Goal: Find specific page/section: Find specific page/section

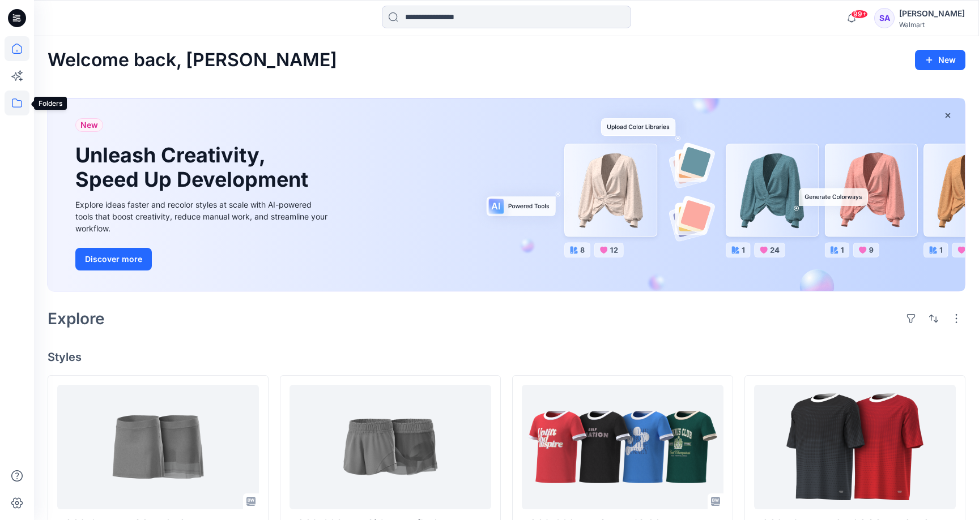
click at [21, 106] on icon at bounding box center [17, 103] width 25 height 25
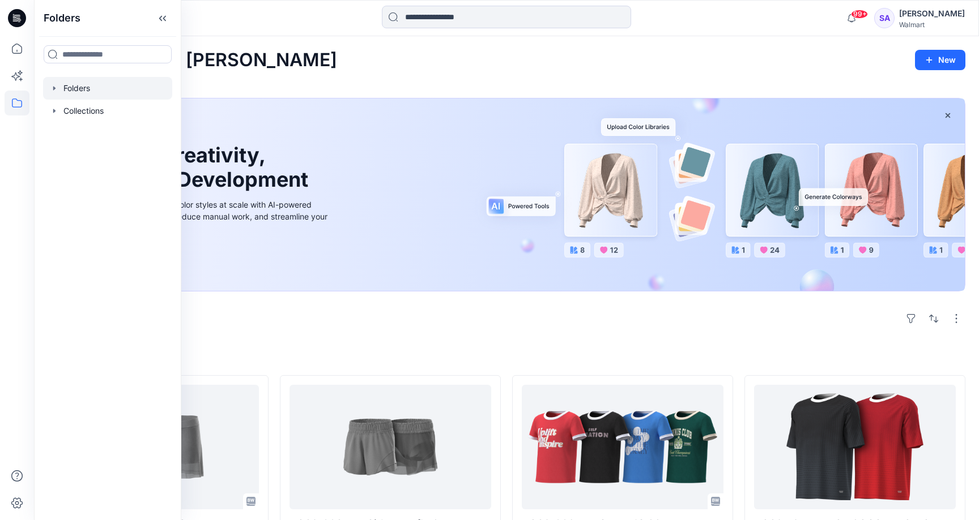
click at [84, 89] on div at bounding box center [107, 88] width 129 height 23
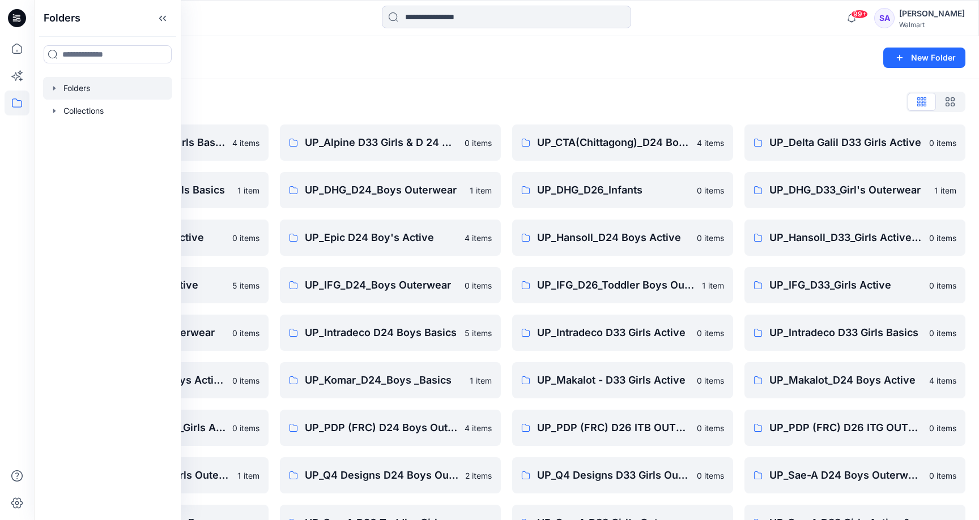
click at [324, 115] on div "Folders List UP_ Mas Acme D33 Girls Basics 4 items UP_Delta Galil D33 Girls Bas…" at bounding box center [506, 340] width 945 height 523
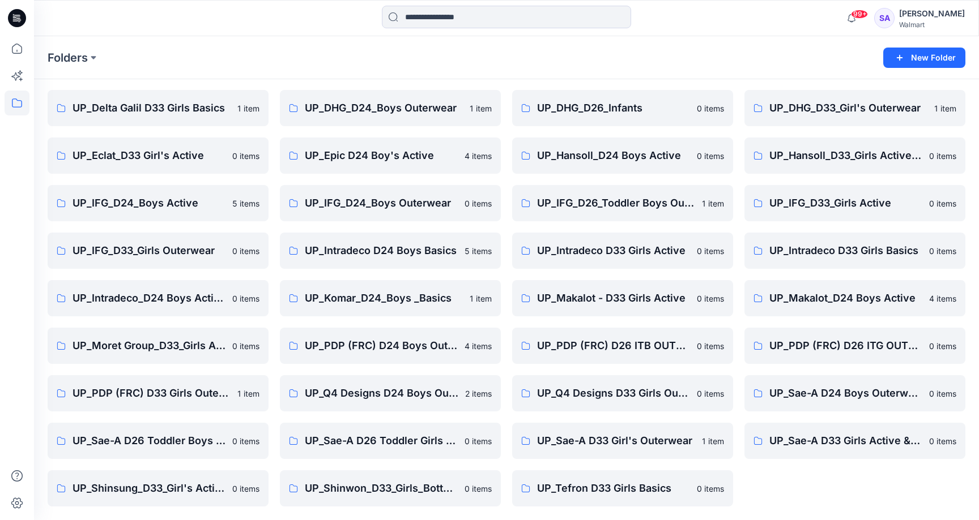
scroll to position [82, 0]
click at [168, 306] on link "UP_Intradeco_D24 Boys Active" at bounding box center [158, 298] width 221 height 36
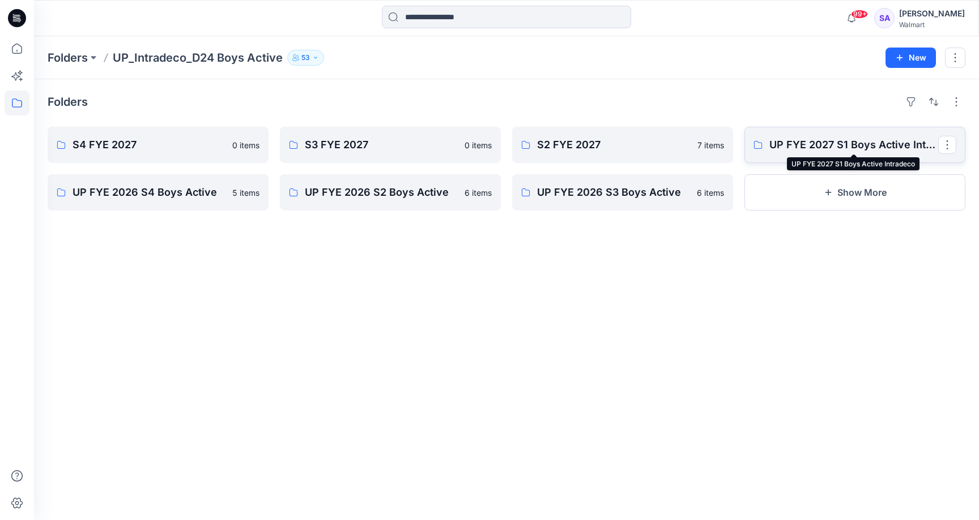
click at [817, 143] on p "UP FYE 2027 S1 Boys Active Intradeco" at bounding box center [853, 145] width 169 height 16
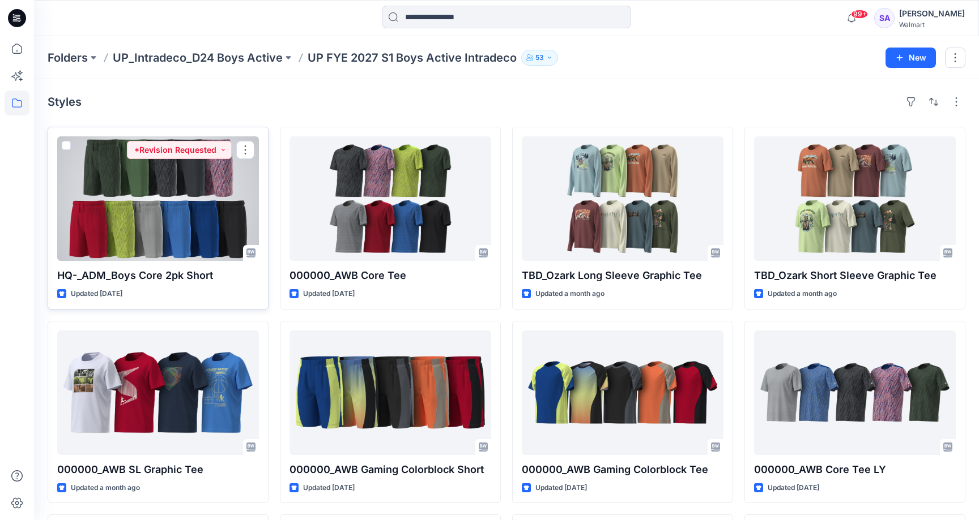
click at [183, 223] on div at bounding box center [158, 198] width 202 height 125
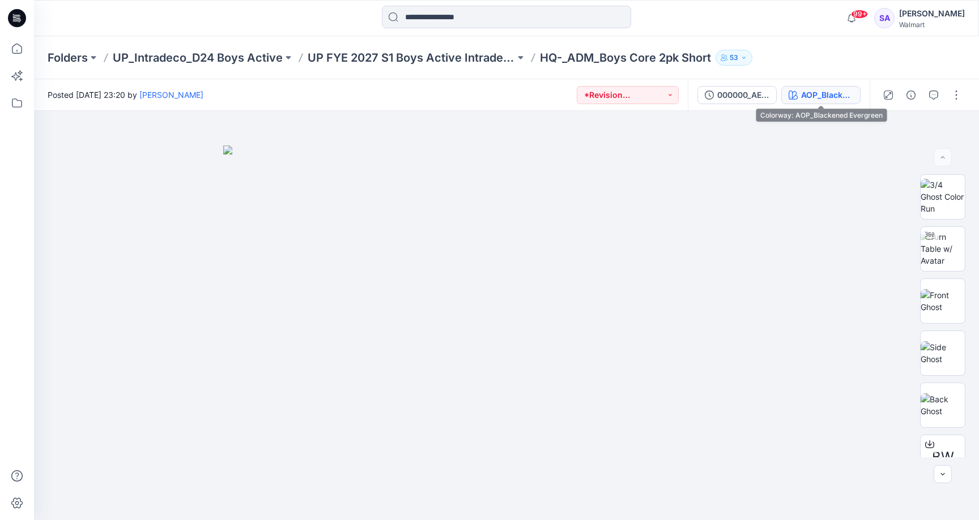
click at [847, 89] on div "AOP_Blackened Evergreen" at bounding box center [827, 95] width 52 height 12
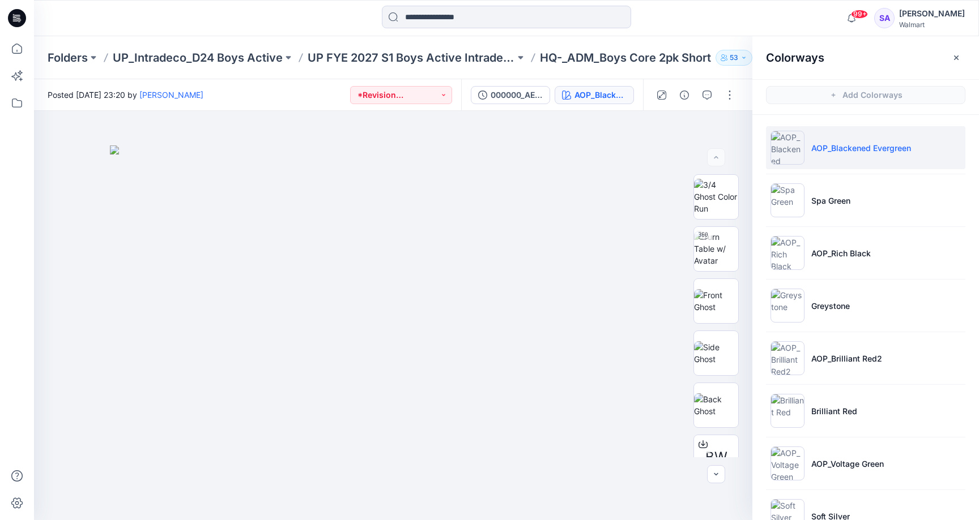
click at [842, 147] on p "AOP_Blackened Evergreen" at bounding box center [861, 148] width 100 height 12
click at [722, 303] on img at bounding box center [716, 301] width 44 height 24
click at [724, 348] on img at bounding box center [716, 353] width 44 height 24
click at [724, 397] on img at bounding box center [716, 406] width 44 height 24
click at [334, 226] on img at bounding box center [393, 358] width 166 height 324
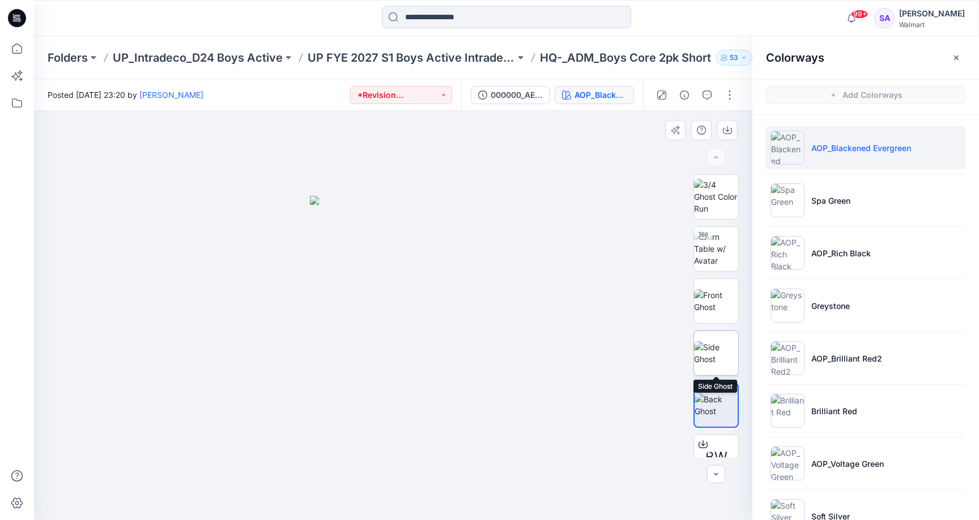
click at [734, 347] on img at bounding box center [716, 353] width 44 height 24
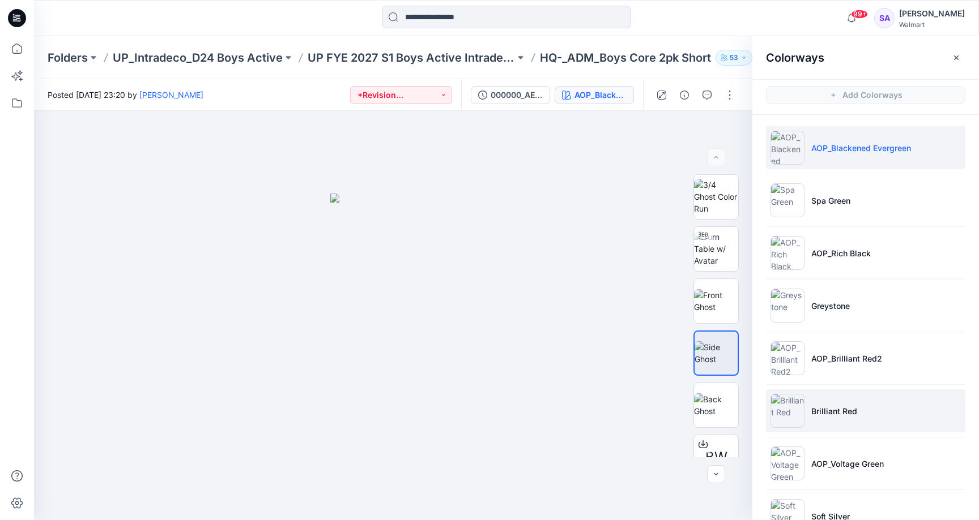
click at [845, 425] on li "Brilliant Red" at bounding box center [865, 411] width 199 height 43
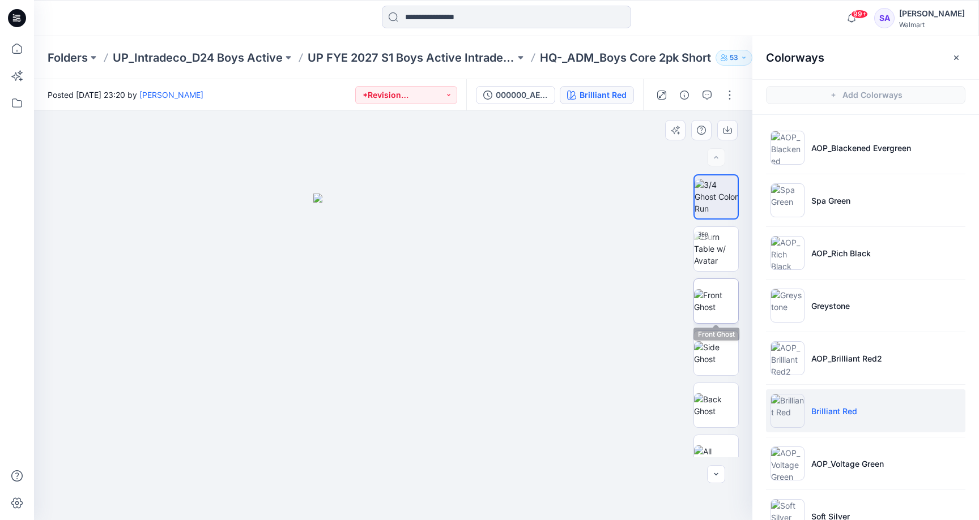
click at [717, 312] on img at bounding box center [716, 301] width 44 height 24
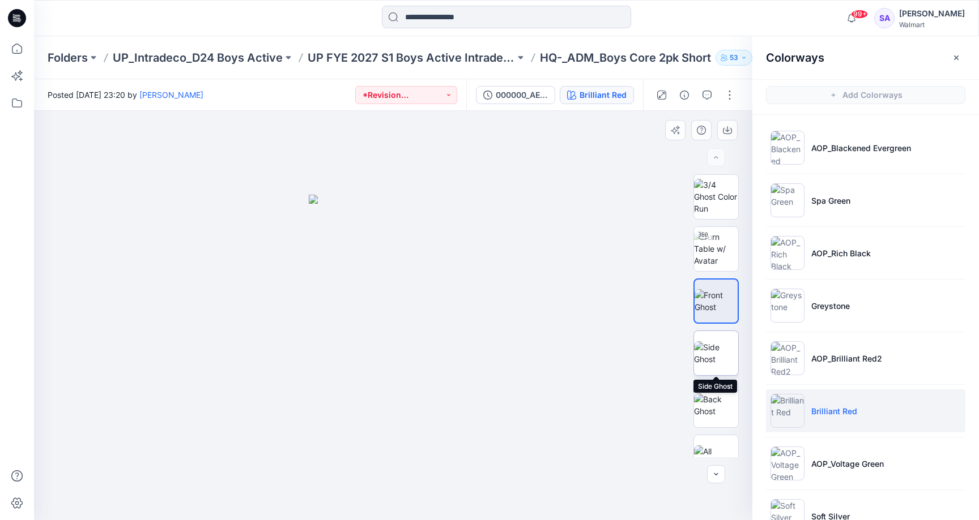
click at [714, 358] on img at bounding box center [716, 353] width 44 height 24
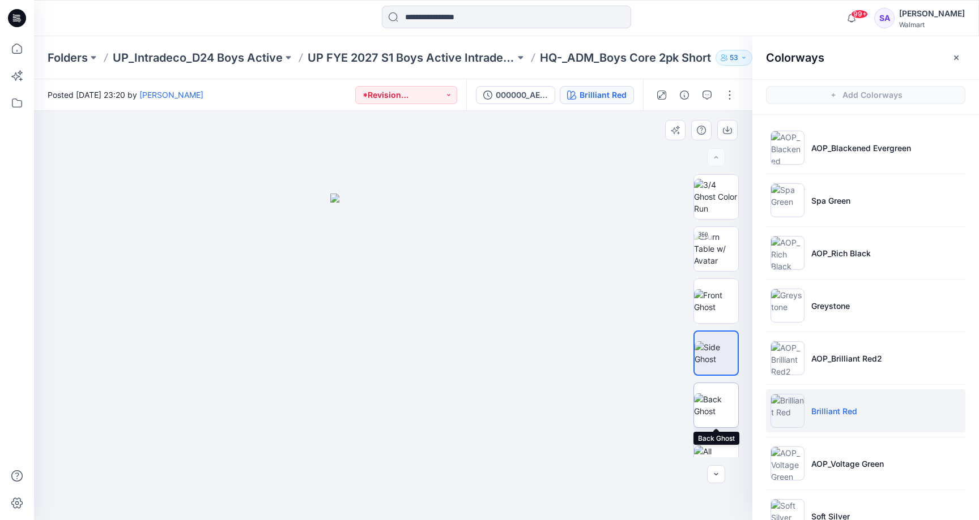
click at [717, 409] on img at bounding box center [716, 406] width 44 height 24
click at [727, 350] on img at bounding box center [716, 353] width 44 height 24
click at [728, 289] on img at bounding box center [716, 301] width 44 height 24
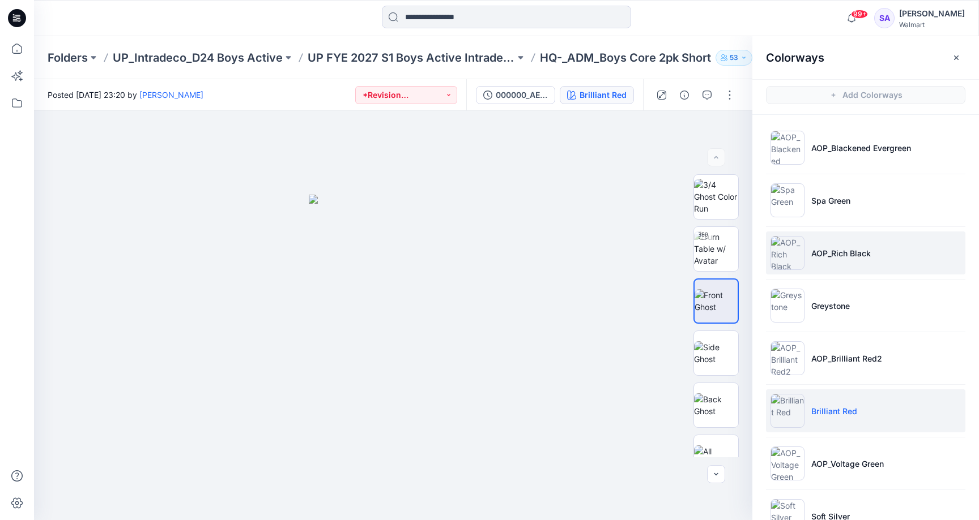
click at [855, 254] on p "AOP_Rich Black" at bounding box center [840, 253] width 59 height 12
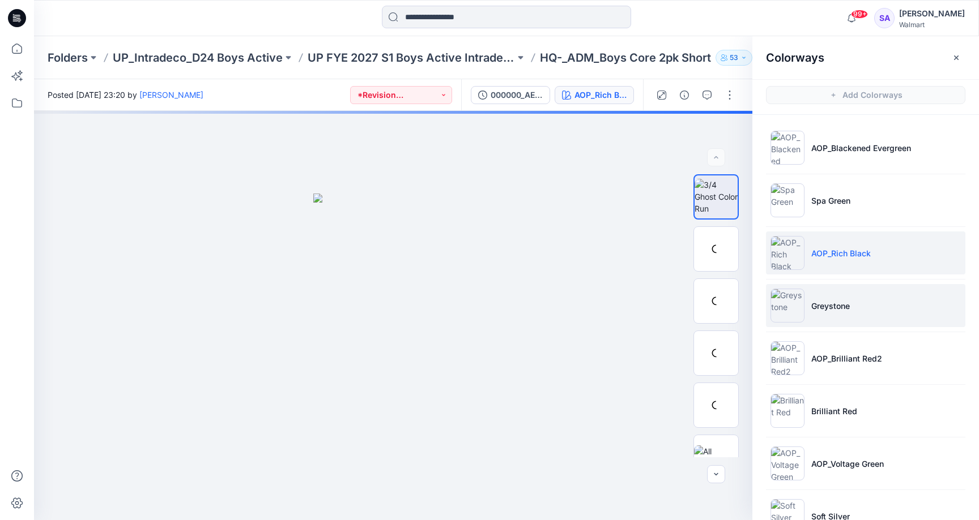
click at [835, 302] on p "Greystone" at bounding box center [830, 306] width 39 height 12
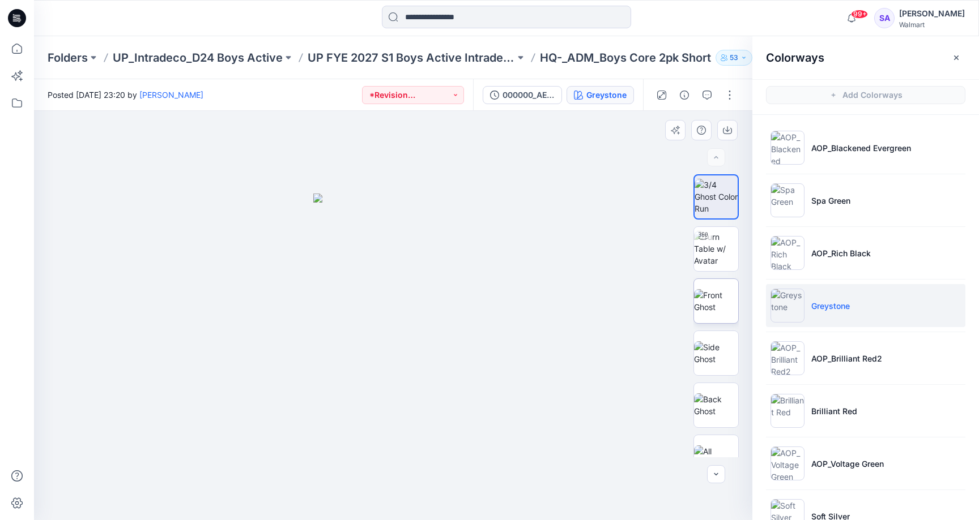
click at [716, 296] on img at bounding box center [716, 301] width 44 height 24
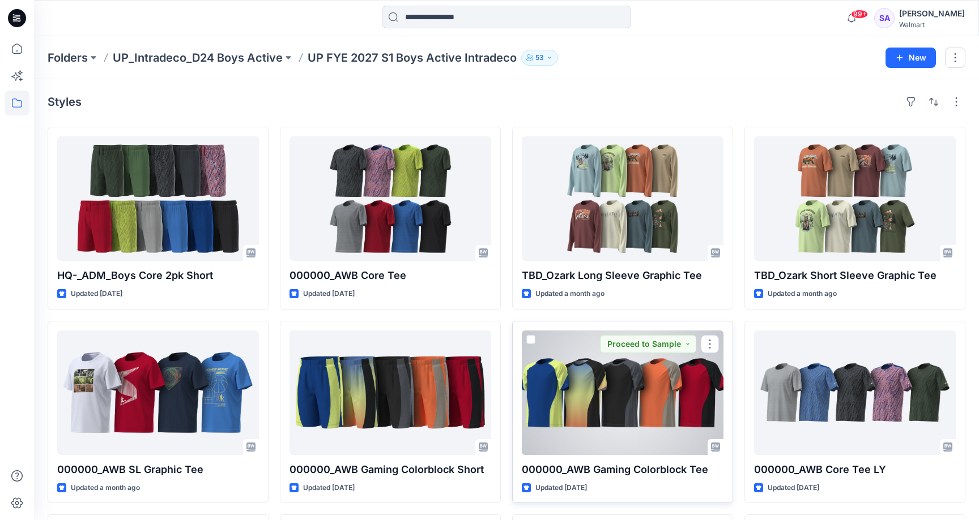
scroll to position [8, 0]
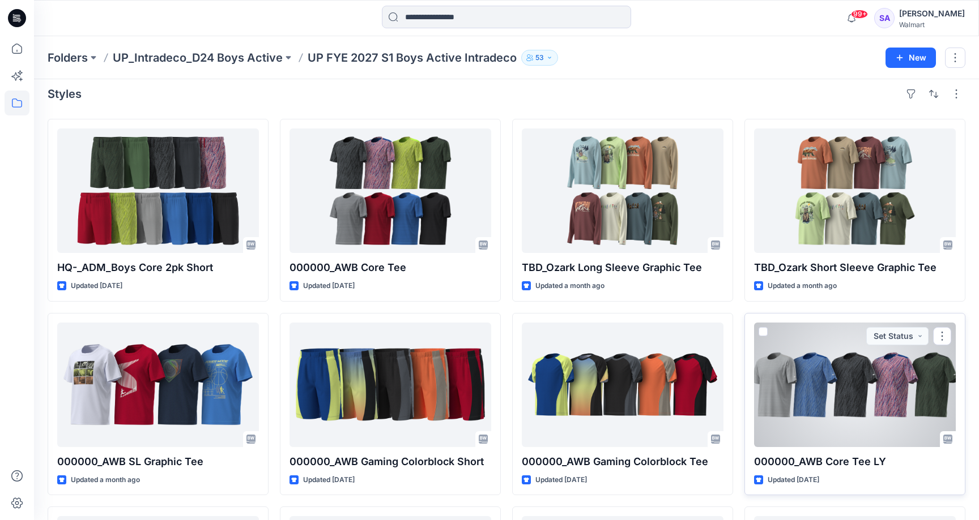
click at [854, 377] on div at bounding box center [855, 385] width 202 height 125
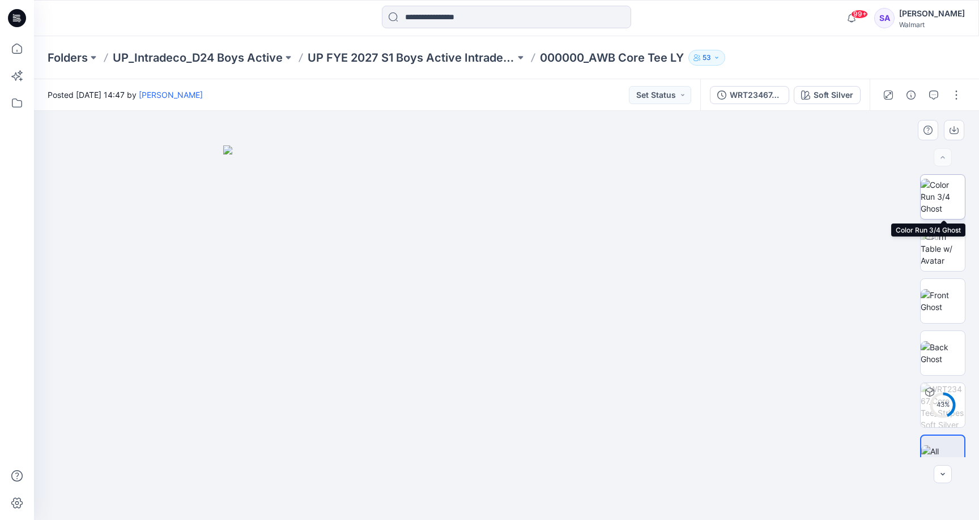
click at [945, 193] on img at bounding box center [942, 197] width 44 height 36
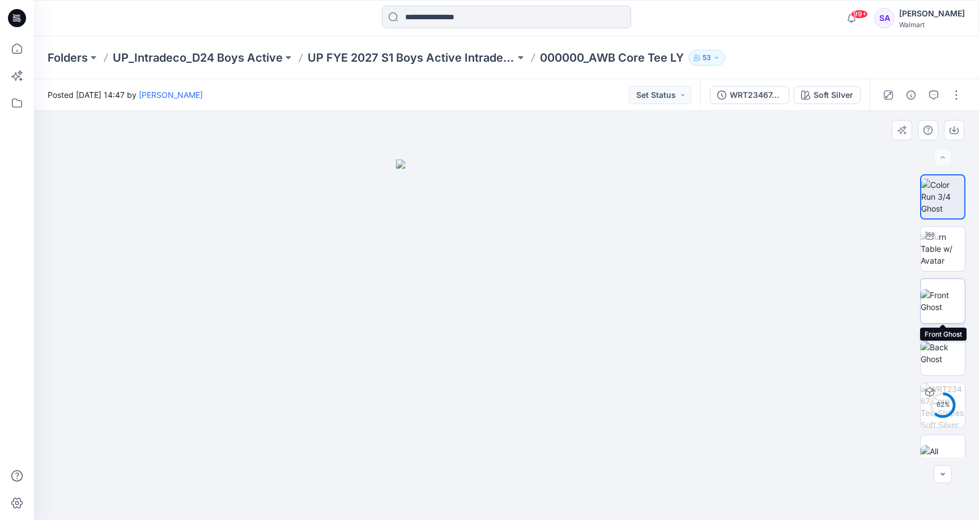
click at [955, 289] on img at bounding box center [942, 301] width 44 height 24
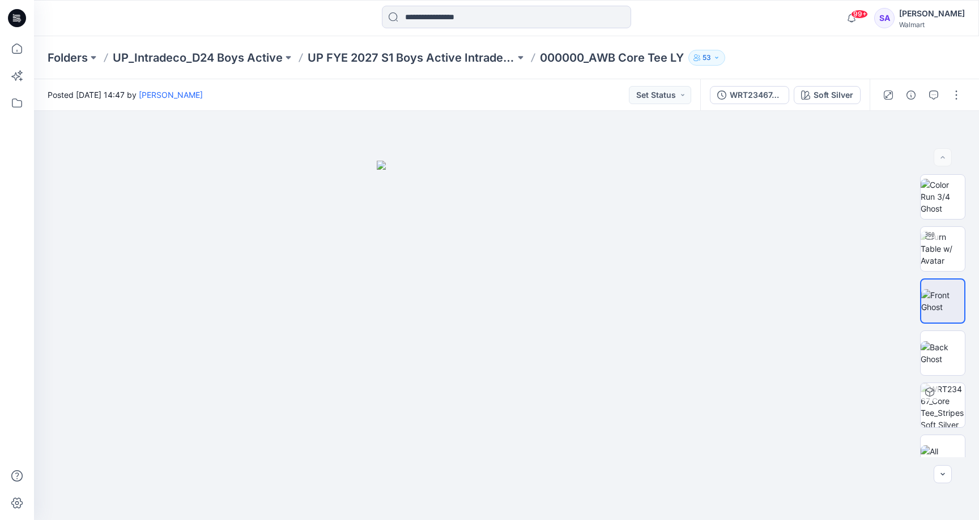
scroll to position [8, 0]
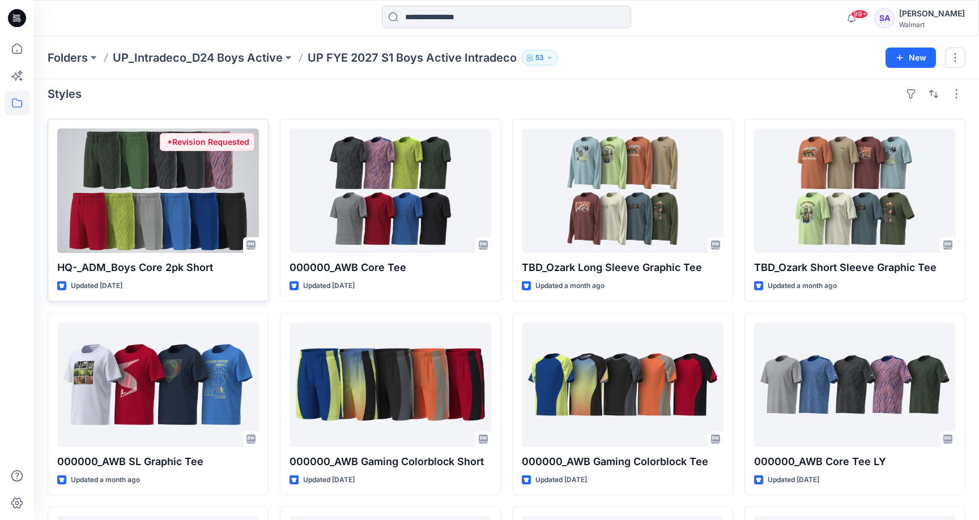
click at [169, 203] on div at bounding box center [158, 191] width 202 height 125
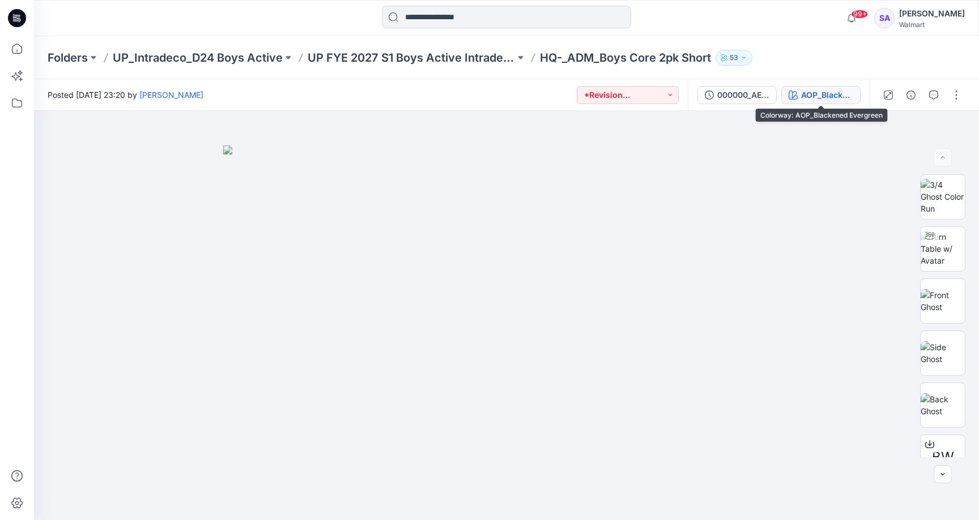
click at [831, 91] on div "AOP_Blackened Evergreen" at bounding box center [827, 95] width 52 height 12
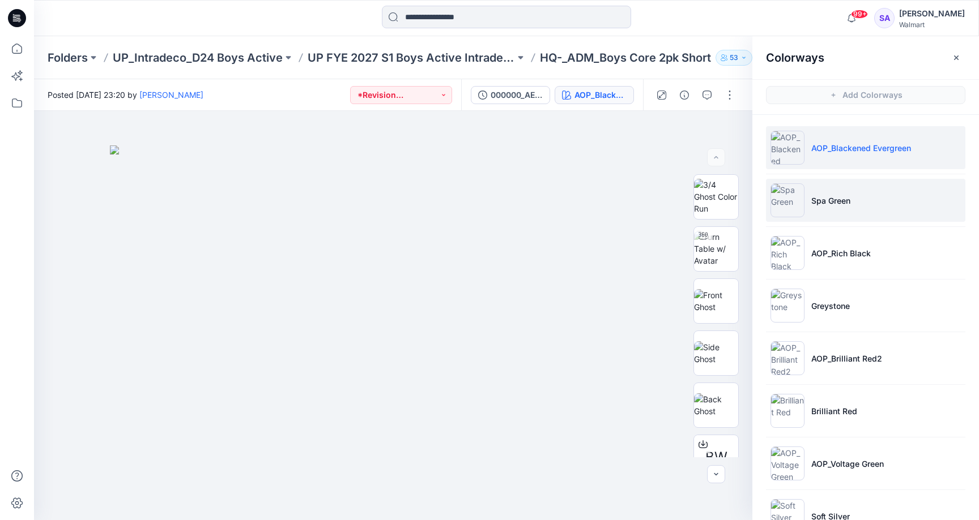
click at [872, 203] on li "Spa Green" at bounding box center [865, 200] width 199 height 43
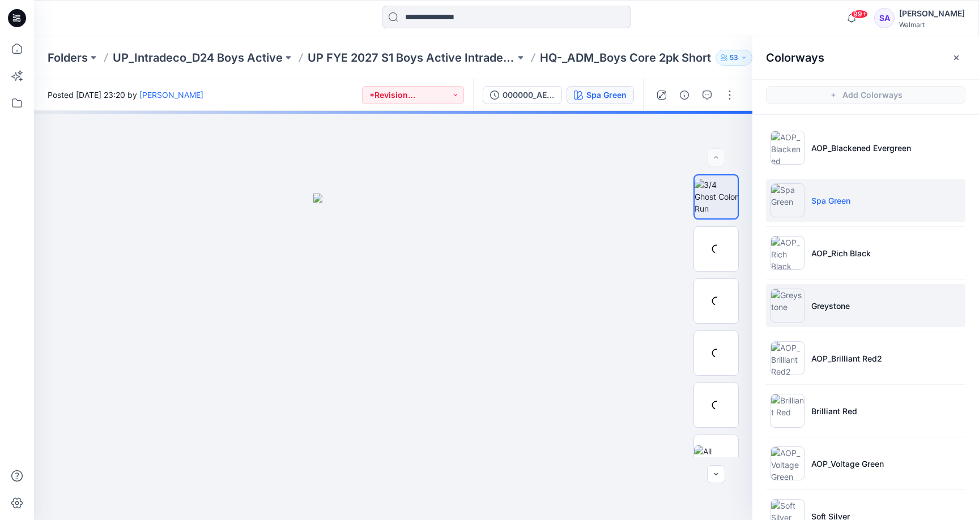
click at [833, 309] on p "Greystone" at bounding box center [830, 306] width 39 height 12
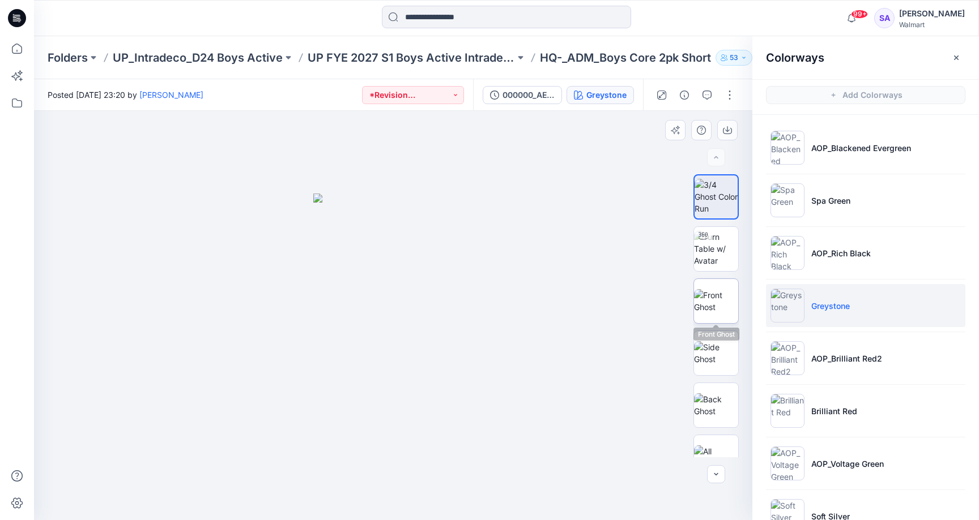
click at [725, 307] on img at bounding box center [716, 301] width 44 height 24
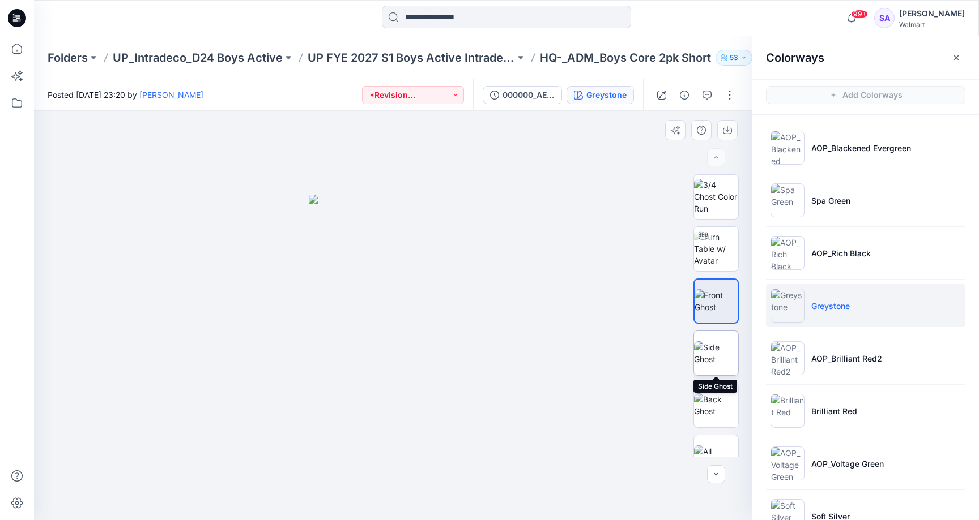
click at [717, 357] on img at bounding box center [716, 353] width 44 height 24
click at [716, 292] on img at bounding box center [716, 301] width 44 height 24
click at [720, 357] on img at bounding box center [716, 353] width 44 height 24
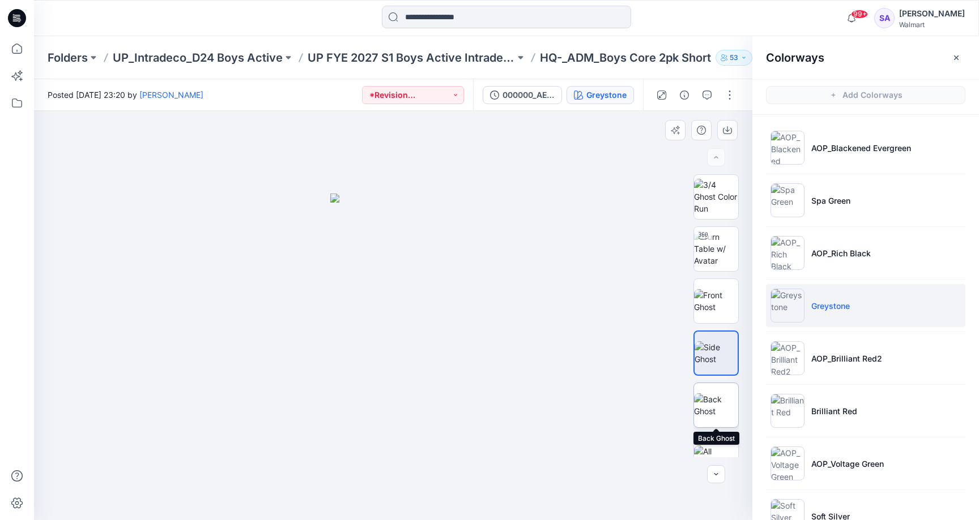
click at [720, 417] on img at bounding box center [716, 406] width 44 height 24
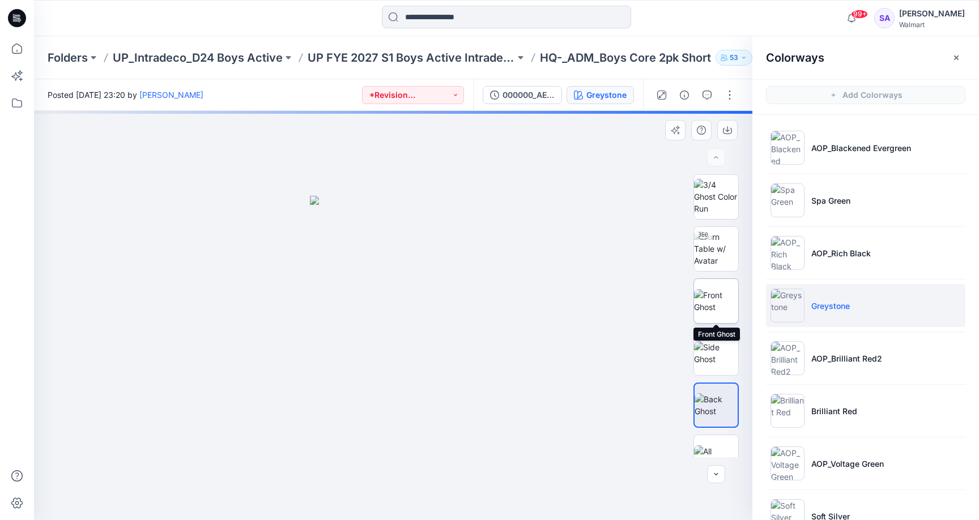
click at [721, 309] on img at bounding box center [716, 301] width 44 height 24
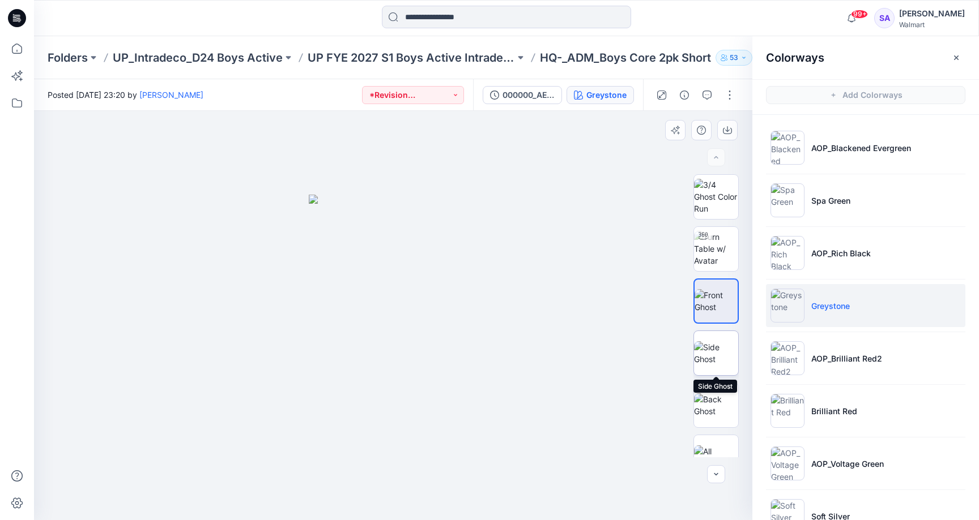
click at [720, 350] on img at bounding box center [716, 353] width 44 height 24
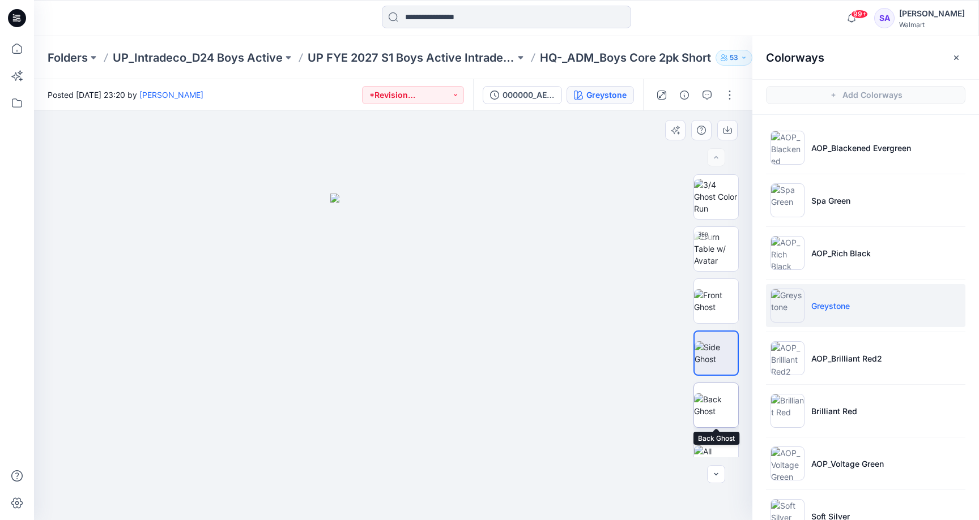
click at [721, 416] on img at bounding box center [716, 406] width 44 height 24
click at [710, 360] on img at bounding box center [716, 353] width 44 height 24
click at [729, 294] on img at bounding box center [716, 301] width 44 height 24
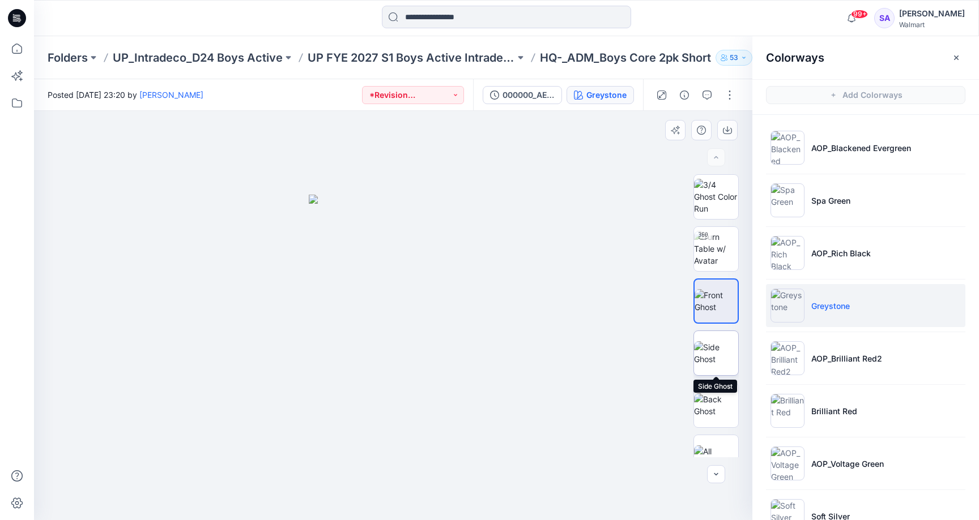
click at [719, 348] on img at bounding box center [716, 353] width 44 height 24
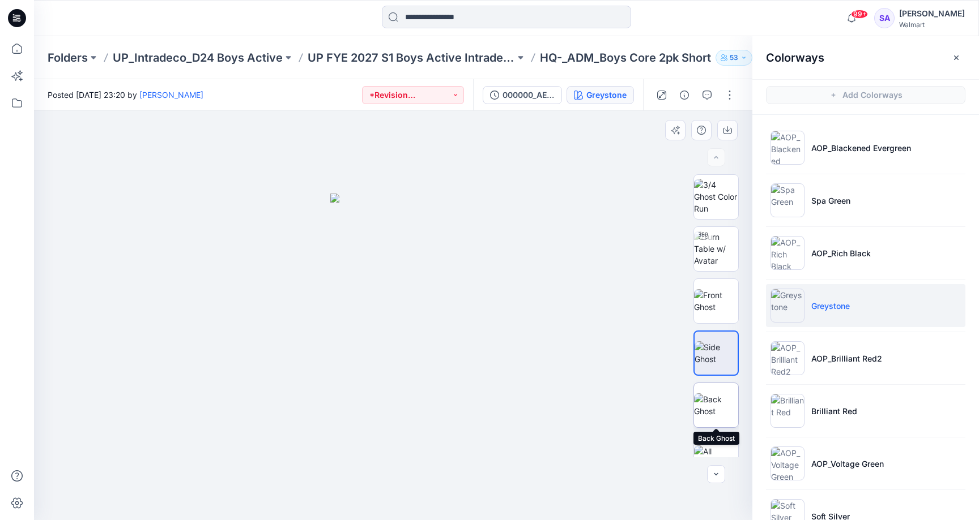
click at [714, 411] on img at bounding box center [716, 406] width 44 height 24
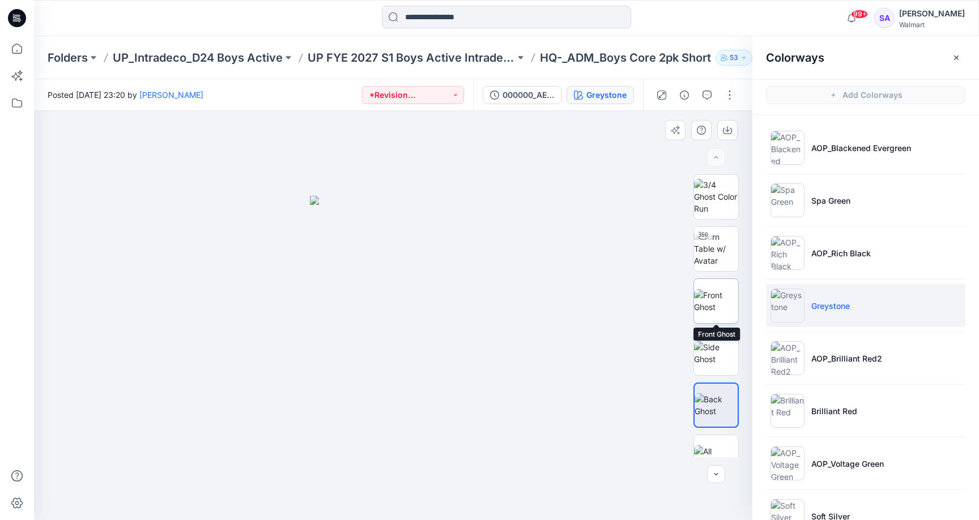
click at [723, 294] on img at bounding box center [716, 301] width 44 height 24
click at [784, 1] on div "99+ Notifications Sae-A Virtual 3d Team has updated HQ021655_AW CORE SKORT with…" at bounding box center [506, 18] width 945 height 36
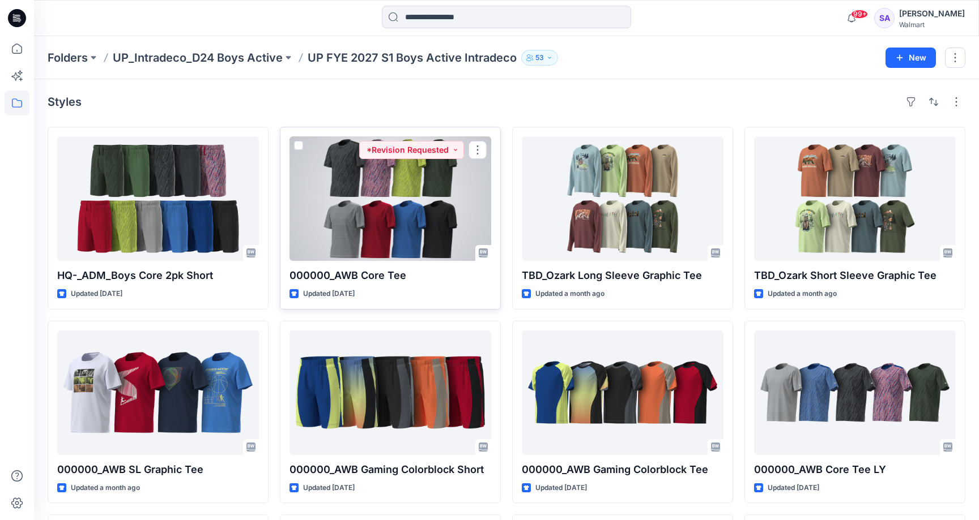
click at [385, 206] on div at bounding box center [390, 198] width 202 height 125
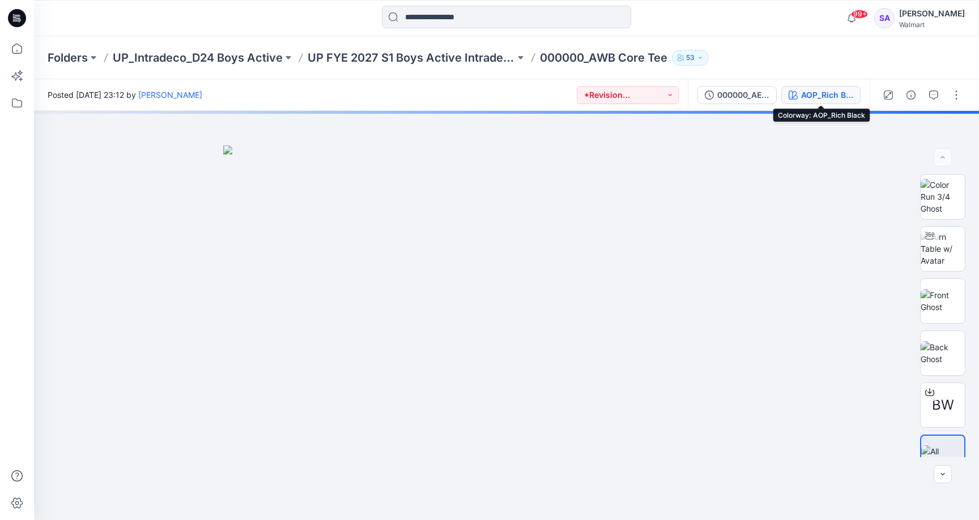
click at [819, 93] on div "AOP_Rich Black" at bounding box center [827, 95] width 52 height 12
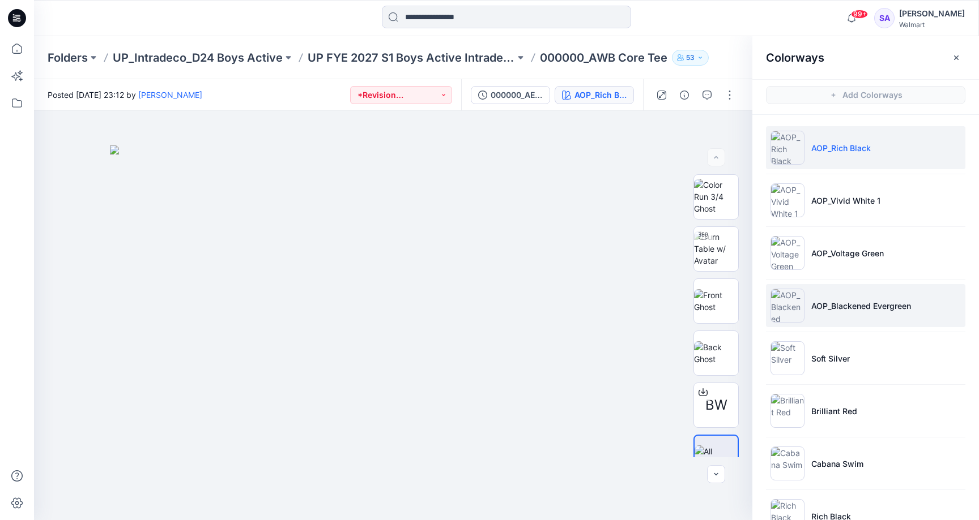
click at [837, 318] on li "AOP_Blackened Evergreen" at bounding box center [865, 305] width 199 height 43
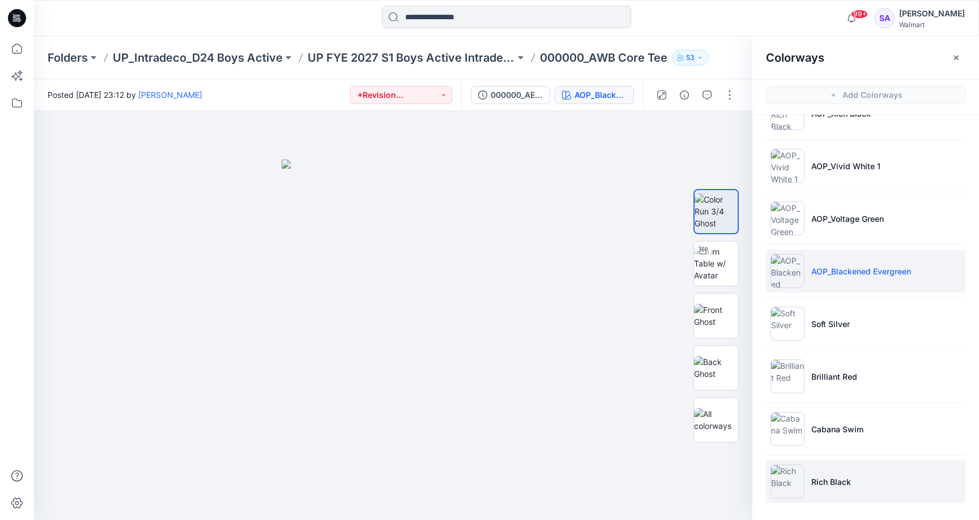
scroll to position [35, 0]
click at [833, 474] on li "Rich Black" at bounding box center [865, 481] width 199 height 43
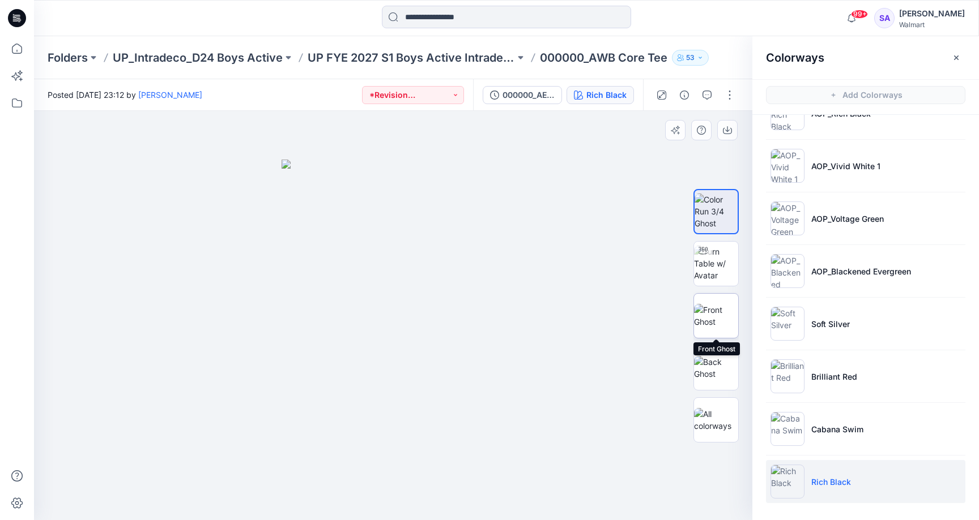
click at [715, 304] on img at bounding box center [716, 316] width 44 height 24
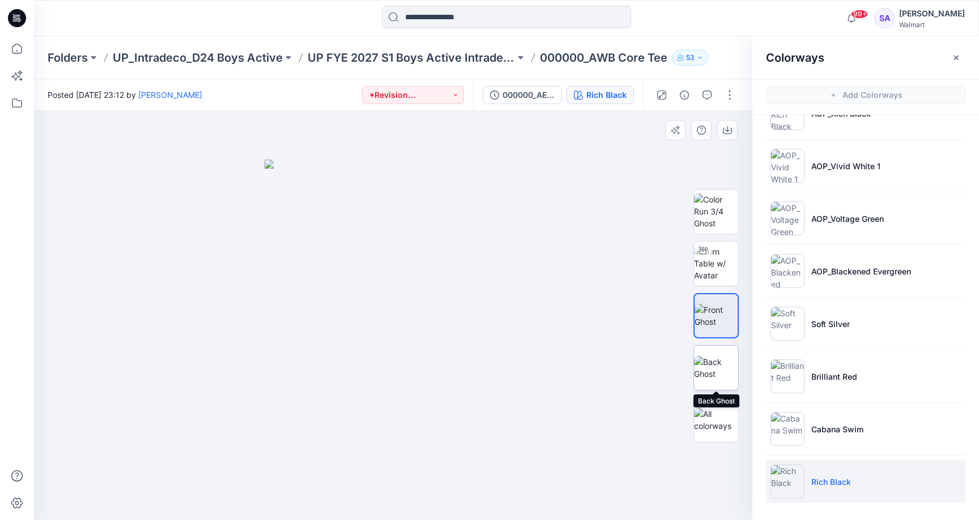
click at [725, 374] on img at bounding box center [716, 368] width 44 height 24
click at [717, 307] on img at bounding box center [716, 316] width 44 height 24
click at [789, 223] on img at bounding box center [787, 219] width 34 height 34
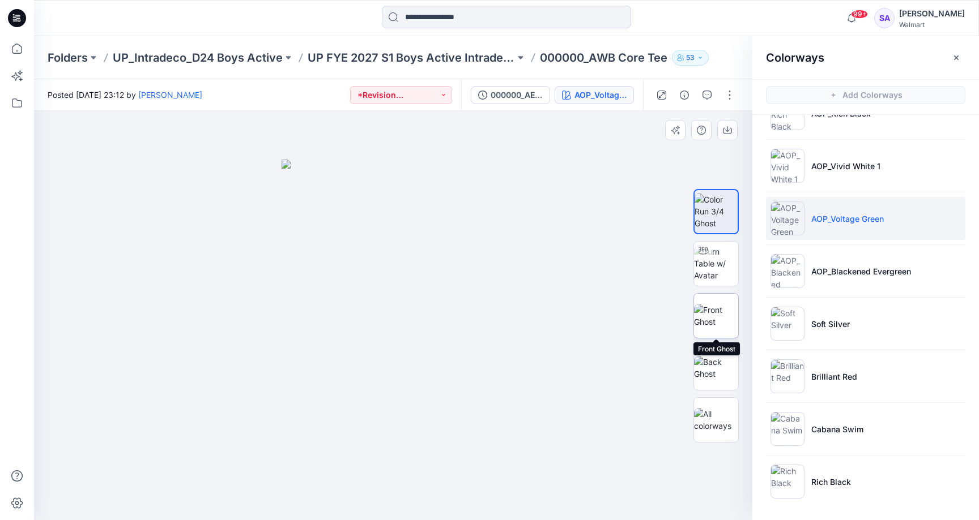
click at [712, 311] on img at bounding box center [716, 316] width 44 height 24
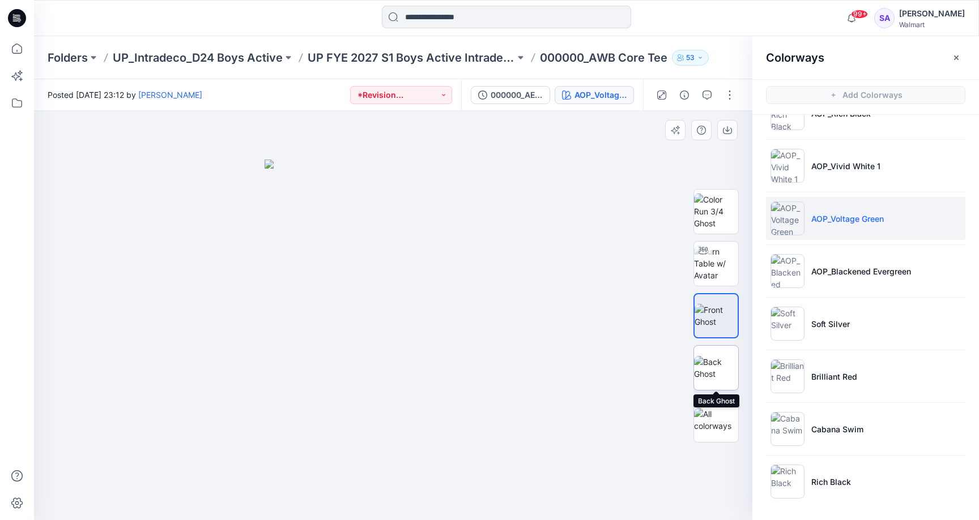
click at [719, 377] on img at bounding box center [716, 368] width 44 height 24
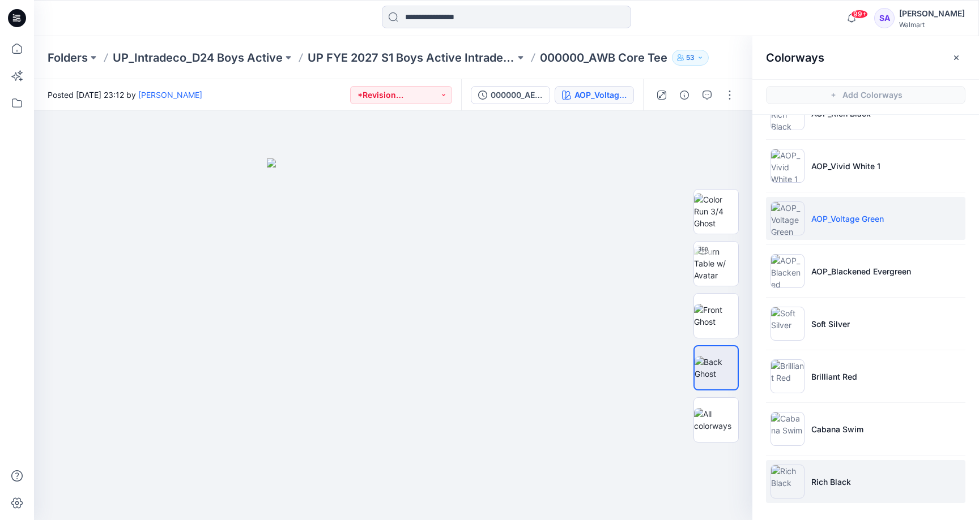
click at [811, 477] on p "Rich Black" at bounding box center [831, 482] width 40 height 12
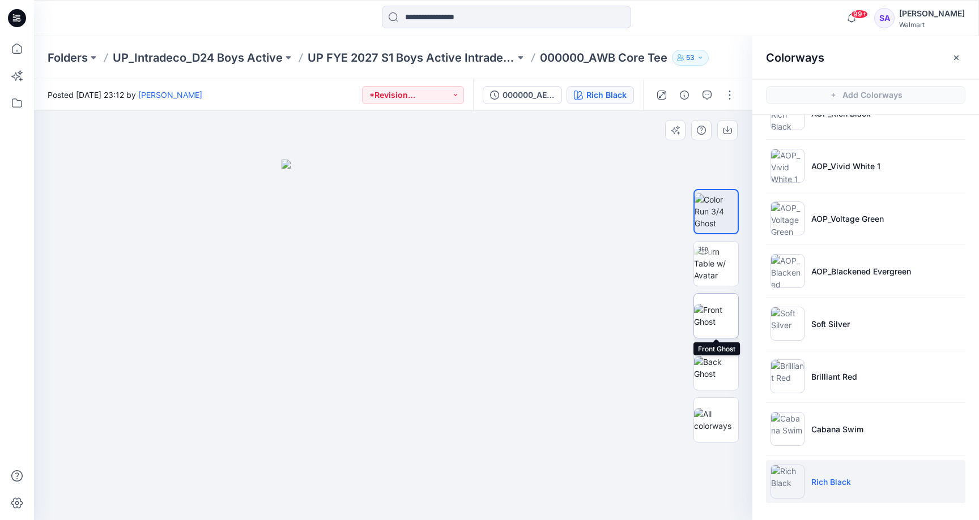
click at [723, 321] on img at bounding box center [716, 316] width 44 height 24
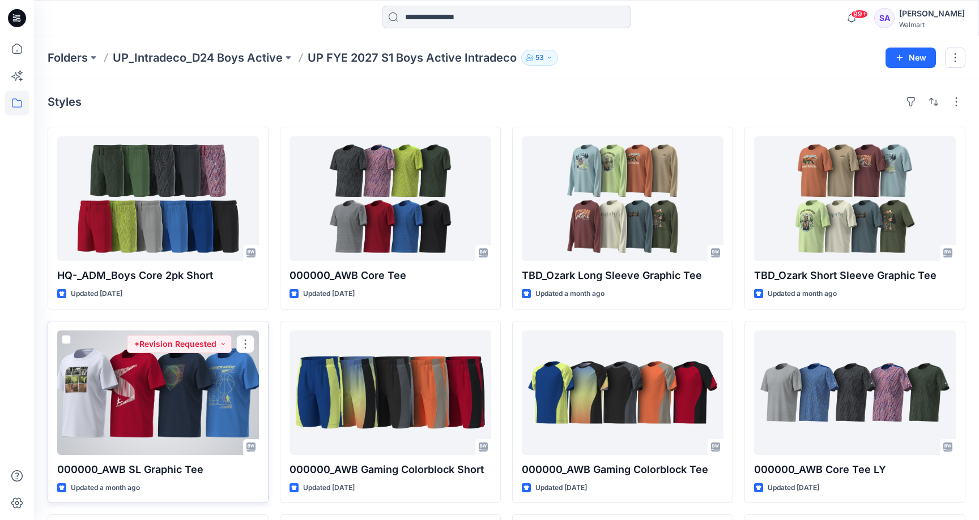
click at [176, 399] on div at bounding box center [158, 393] width 202 height 125
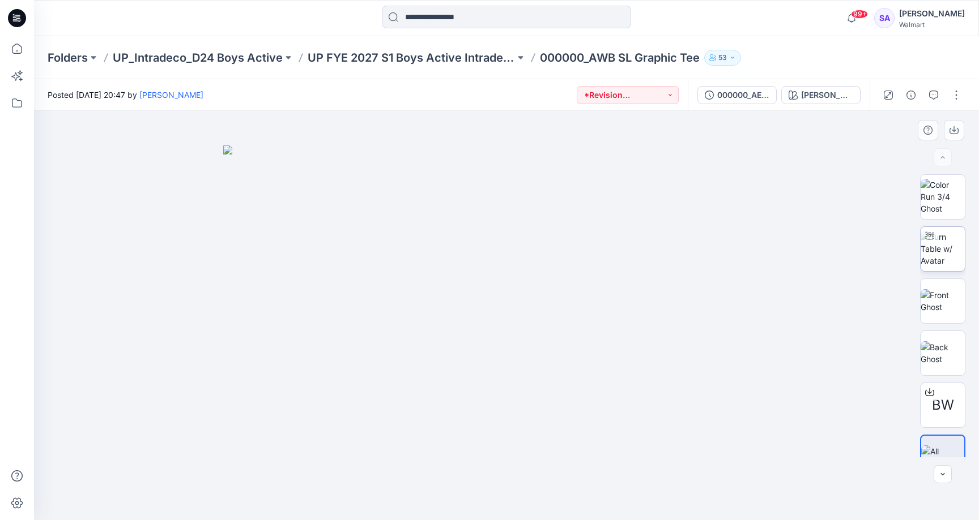
click at [948, 243] on img at bounding box center [942, 249] width 44 height 36
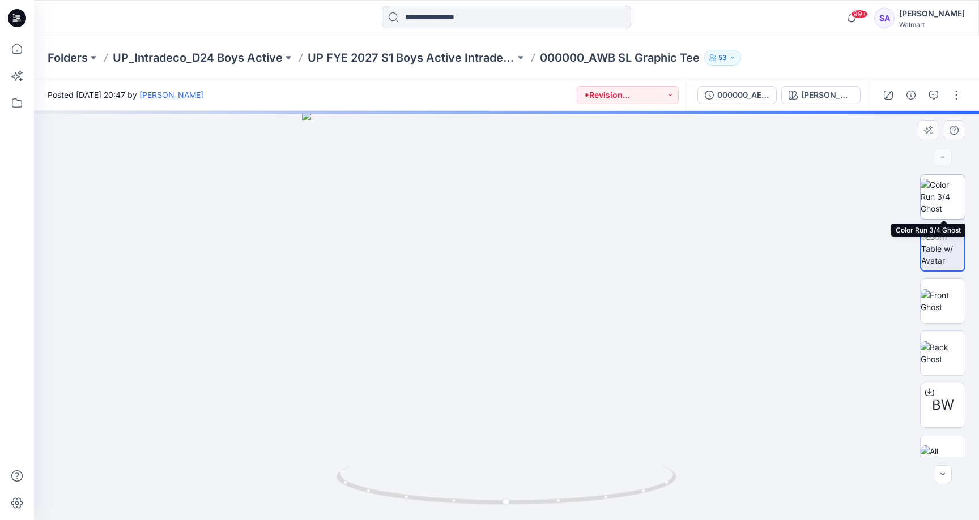
click at [949, 193] on img at bounding box center [942, 197] width 44 height 36
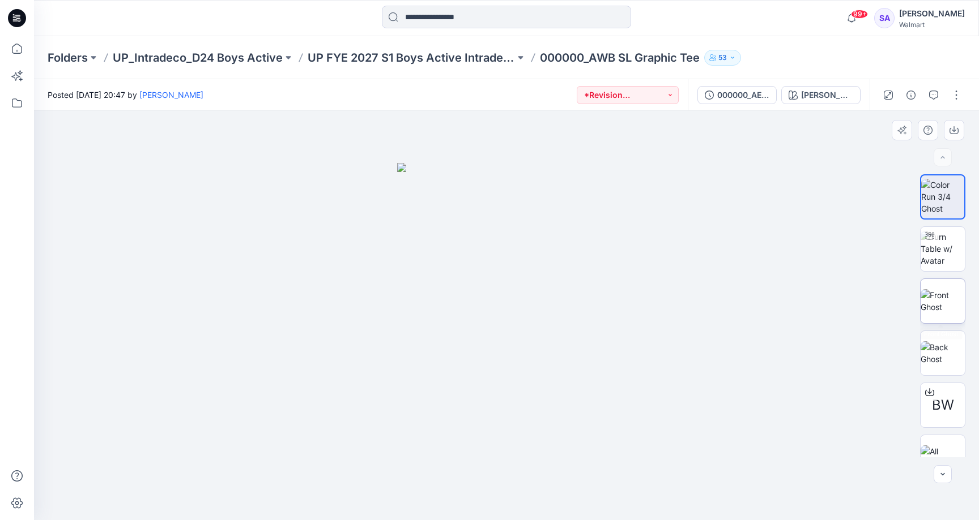
click at [954, 305] on img at bounding box center [942, 301] width 44 height 24
